Goal: Find specific page/section: Find specific page/section

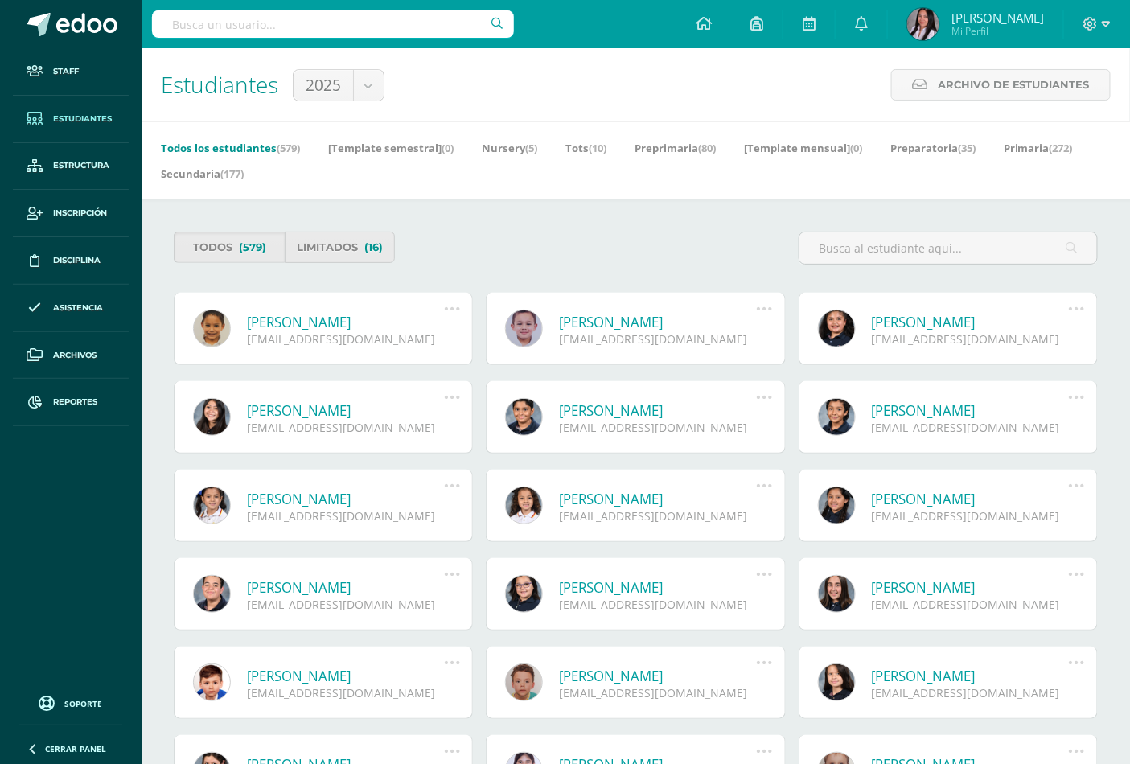
click at [330, 26] on input "text" at bounding box center [333, 23] width 362 height 27
type input "[PERSON_NAME]"
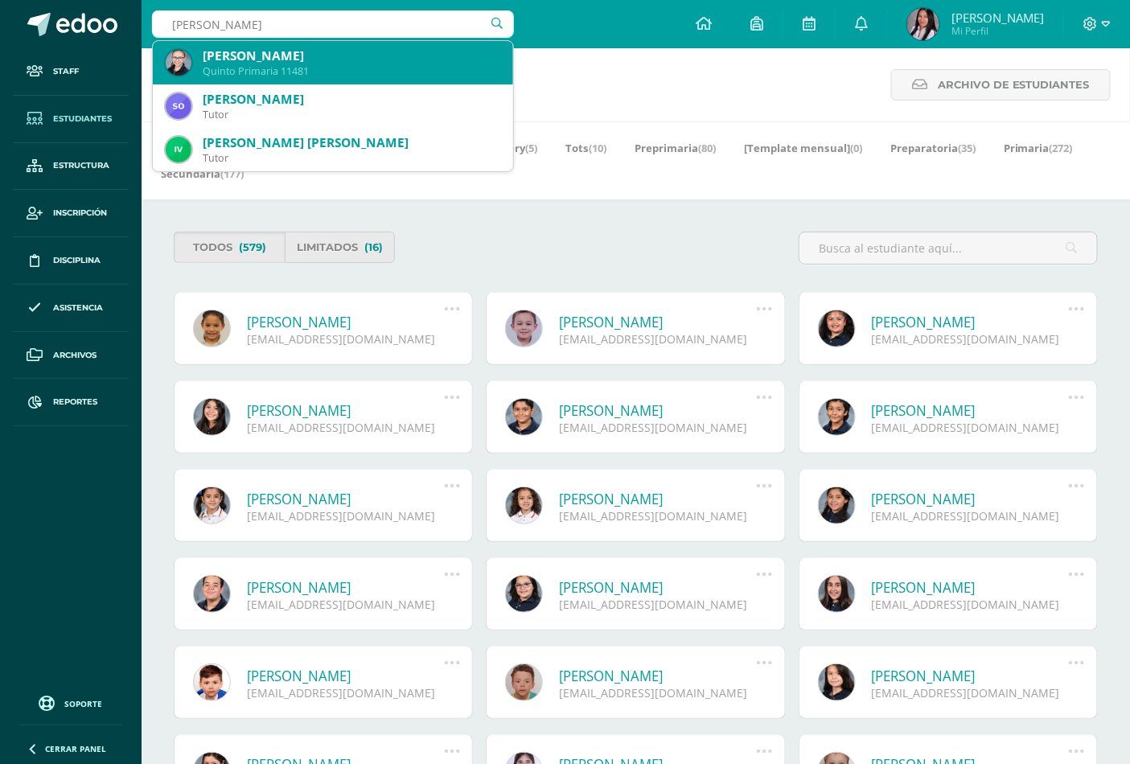
click at [314, 48] on div "[PERSON_NAME]" at bounding box center [352, 55] width 298 height 17
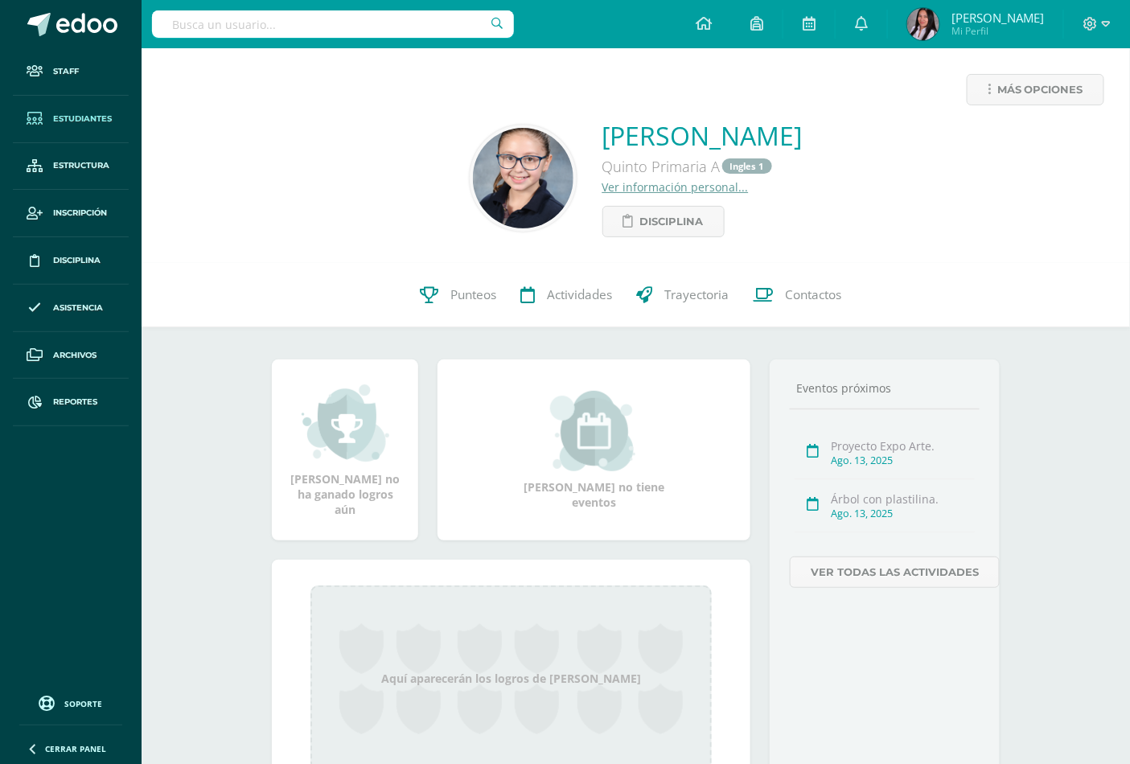
click at [84, 117] on span "Estudiantes" at bounding box center [82, 119] width 59 height 13
